Goal: Information Seeking & Learning: Check status

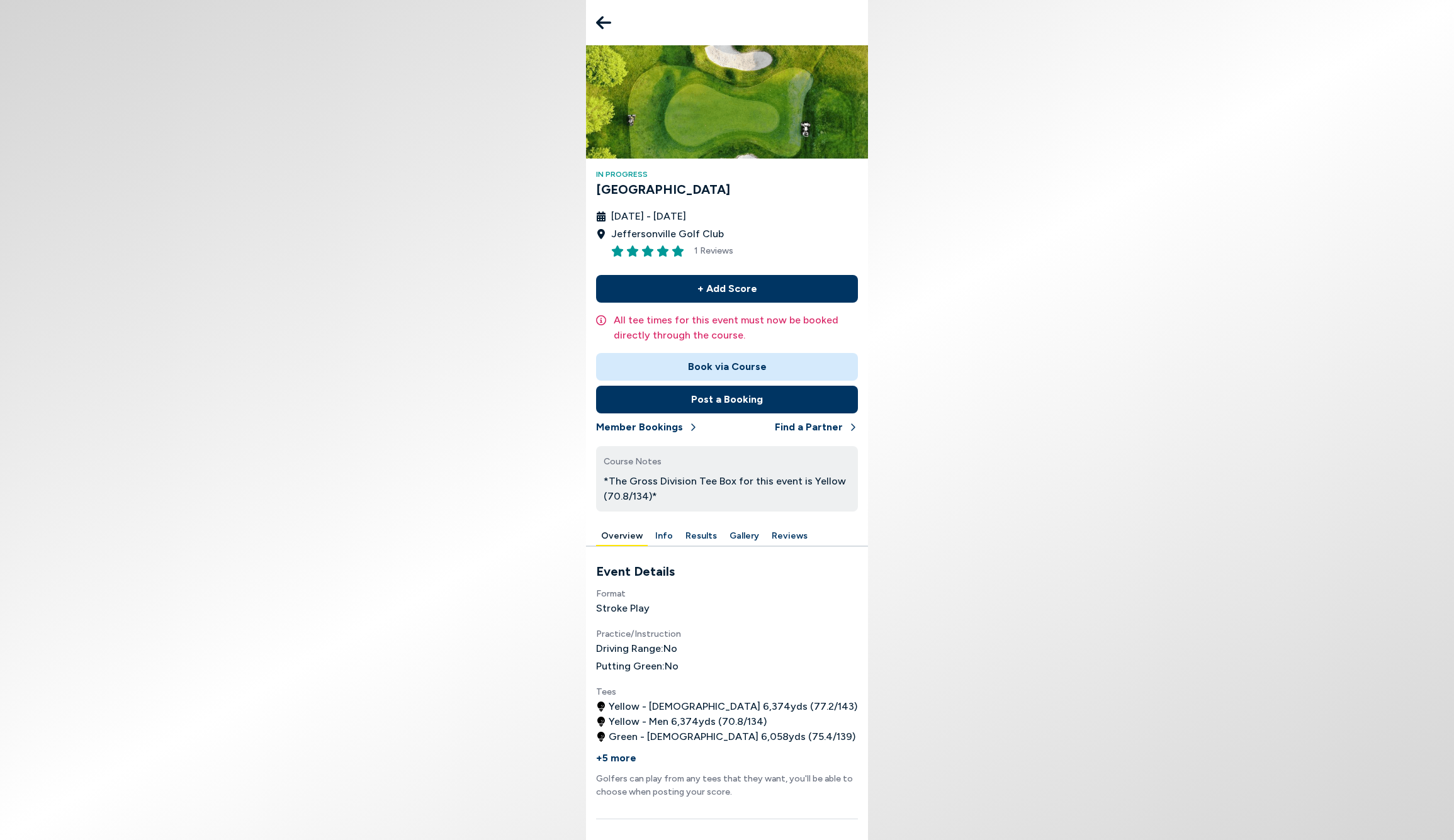
click at [701, 535] on button "Results" at bounding box center [701, 537] width 41 height 20
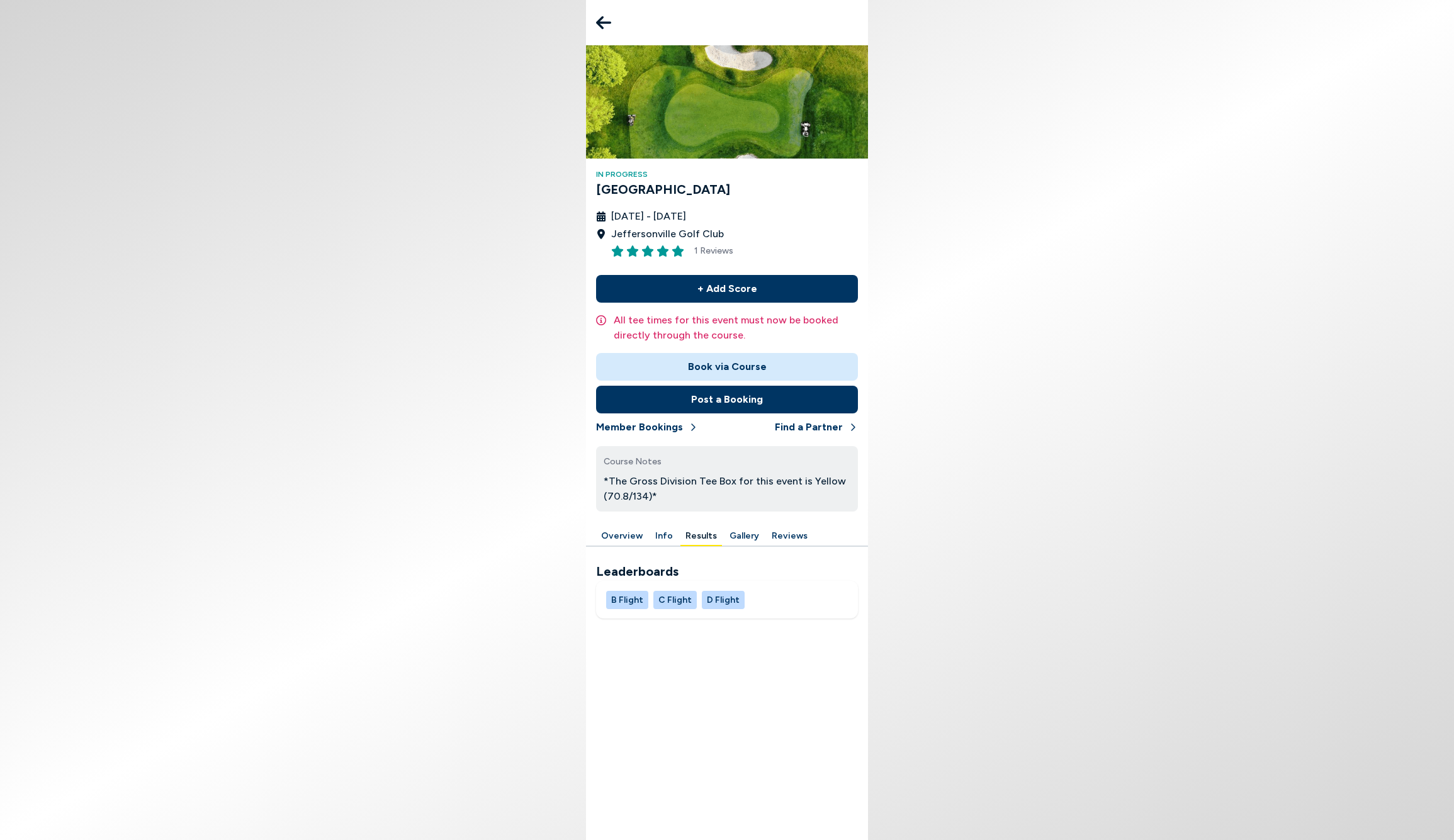
click at [625, 595] on button "B Flight" at bounding box center [627, 599] width 42 height 18
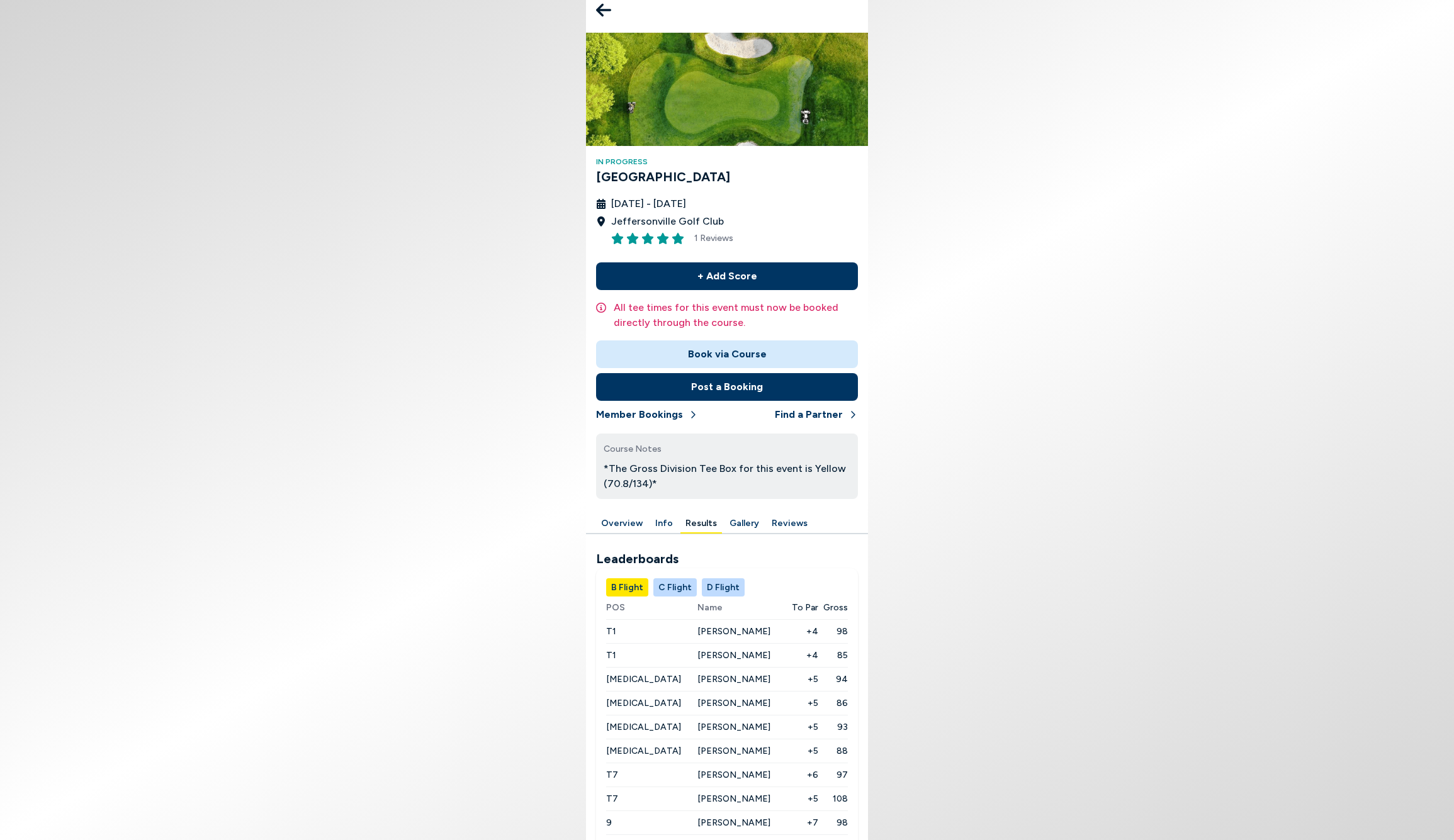
scroll to position [58, 0]
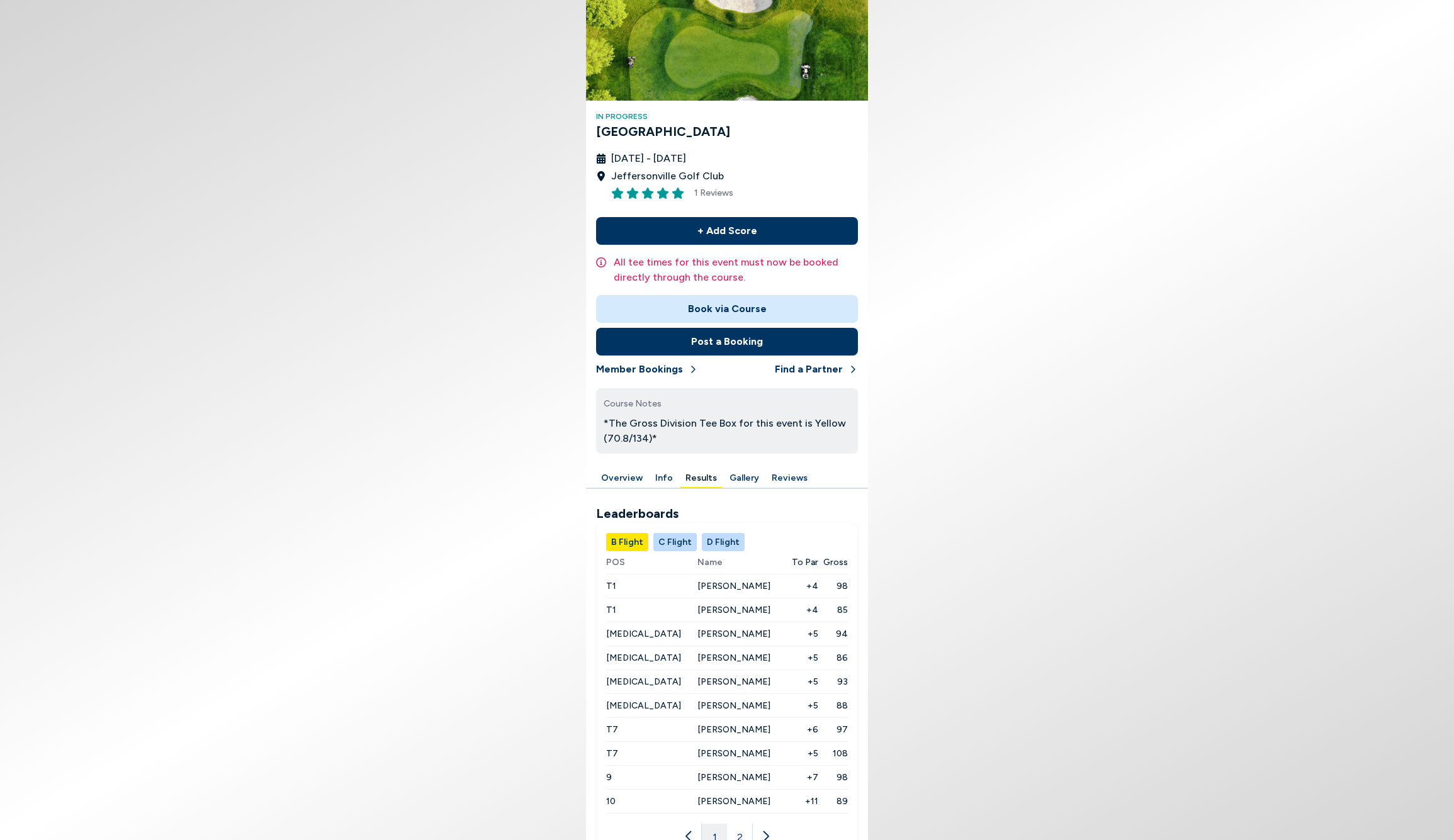
click at [669, 537] on button "C Flight" at bounding box center [675, 541] width 43 height 18
click at [716, 540] on button "D Flight" at bounding box center [724, 541] width 43 height 18
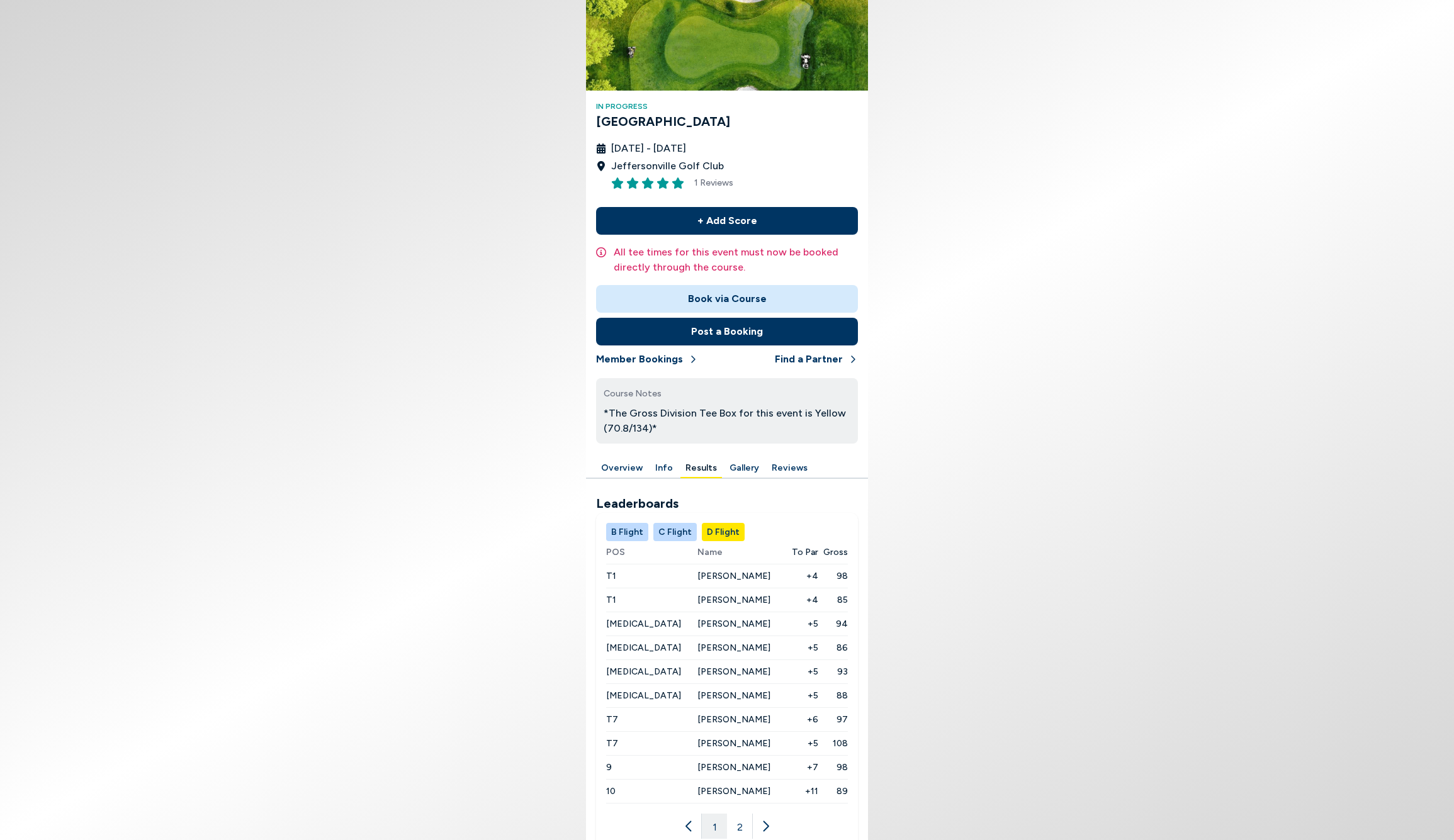
scroll to position [102, 0]
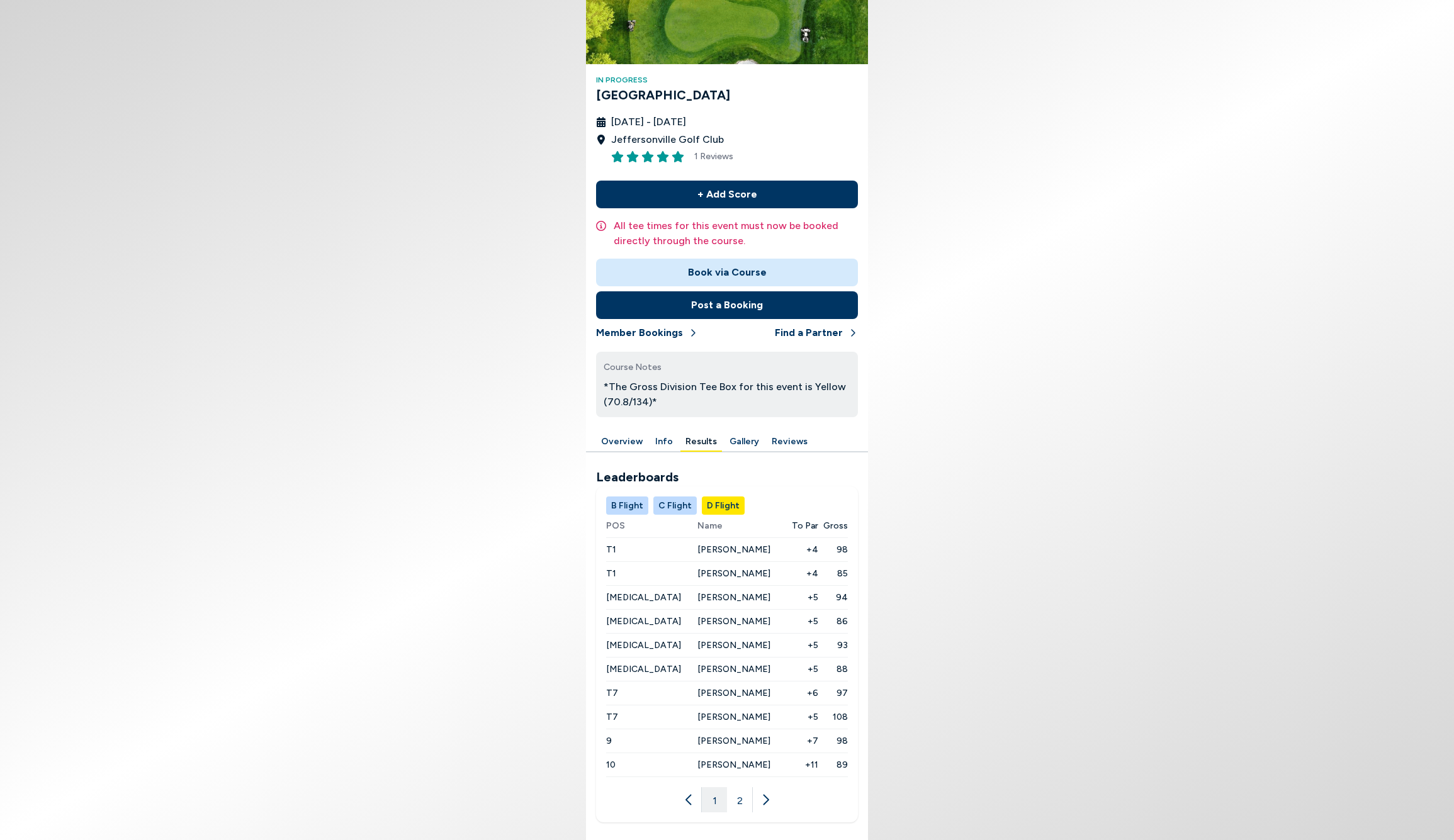
click at [743, 794] on button "2" at bounding box center [740, 800] width 25 height 25
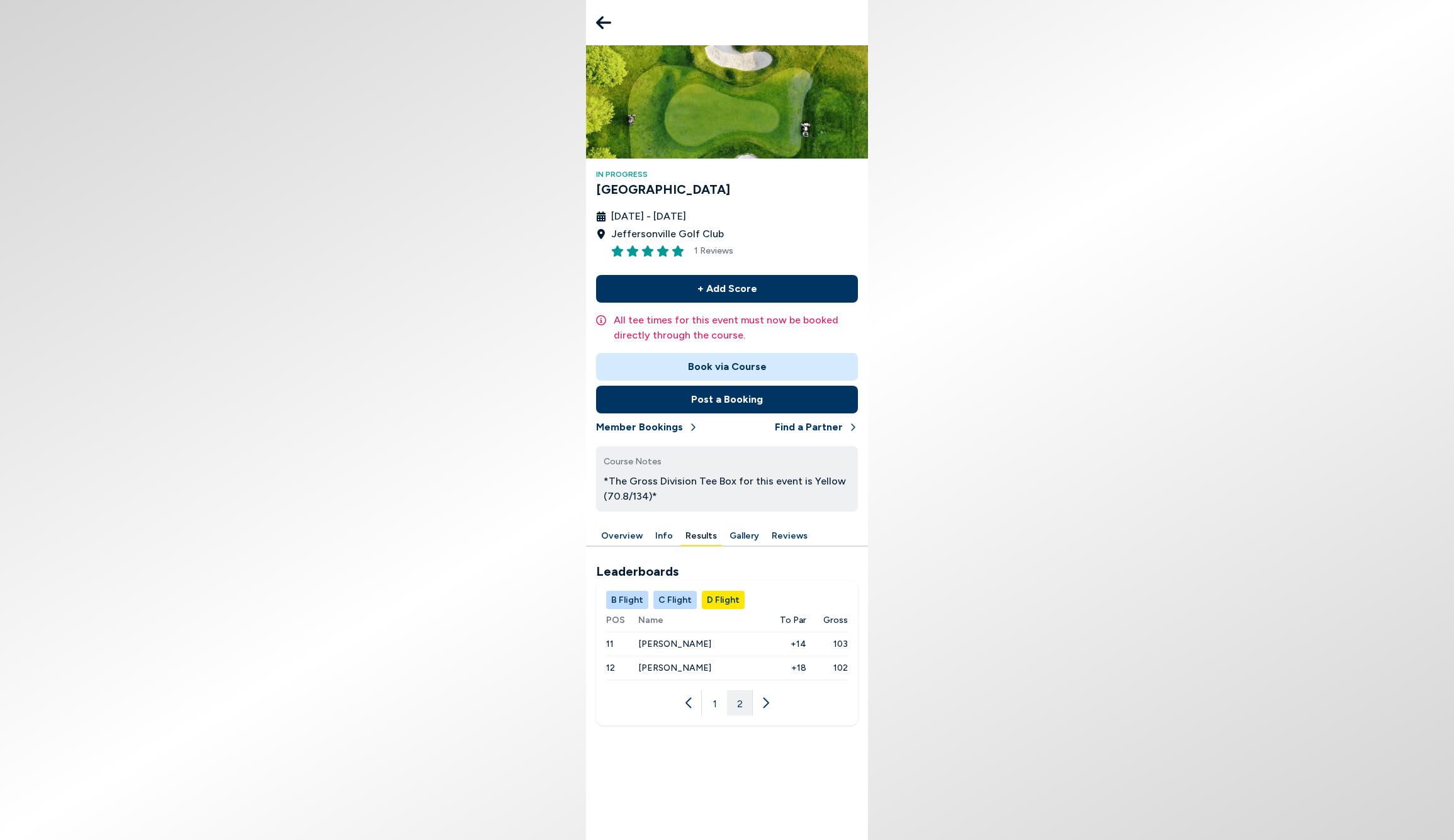
scroll to position [0, 0]
click at [713, 704] on button "1" at bounding box center [714, 703] width 25 height 25
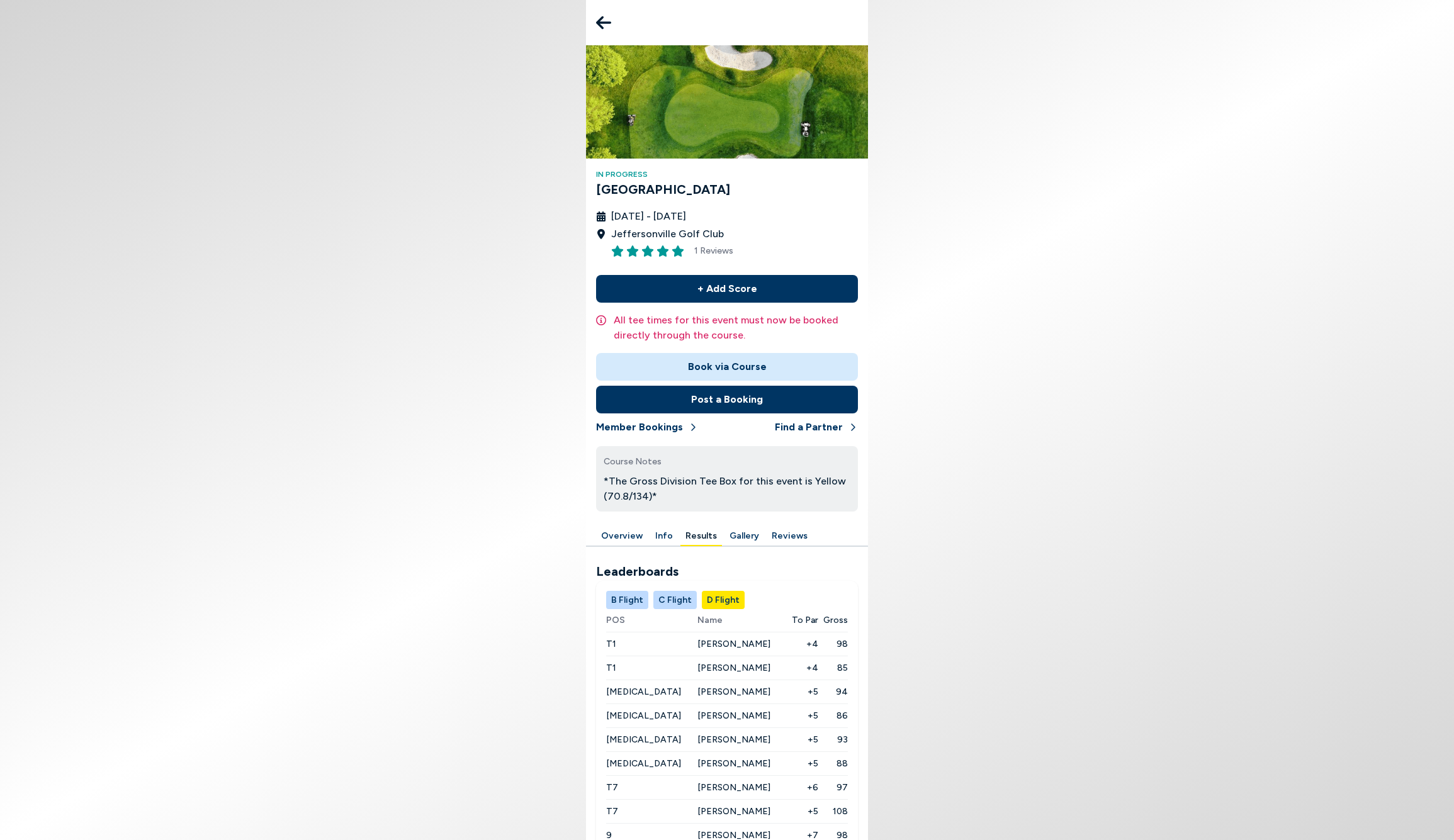
click at [672, 599] on button "C Flight" at bounding box center [675, 599] width 43 height 18
click at [619, 600] on button "B Flight" at bounding box center [627, 599] width 42 height 18
click at [680, 601] on button "C Flight" at bounding box center [675, 599] width 43 height 18
click at [713, 596] on button "D Flight" at bounding box center [724, 599] width 43 height 18
click at [600, 21] on icon at bounding box center [603, 23] width 15 height 13
